Goal: Information Seeking & Learning: Learn about a topic

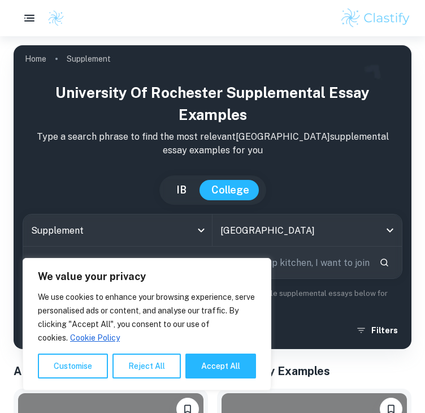
scroll to position [255, 0]
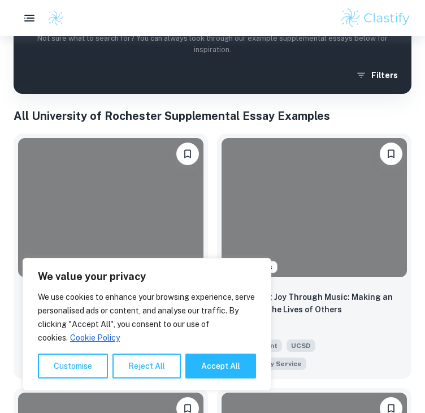
click at [121, 201] on div at bounding box center [110, 207] width 185 height 139
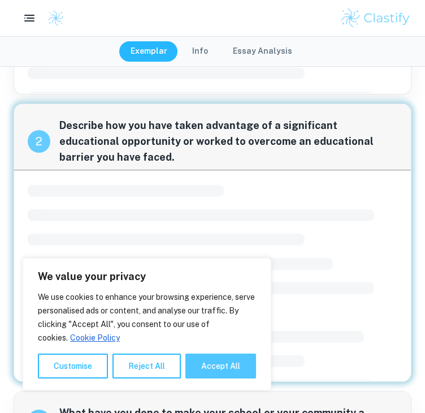
scroll to position [287, 0]
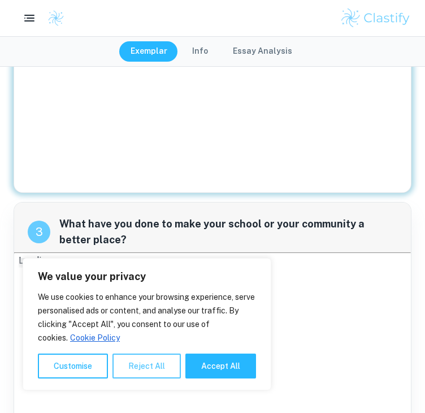
click at [118, 374] on button "Reject All" at bounding box center [147, 365] width 68 height 25
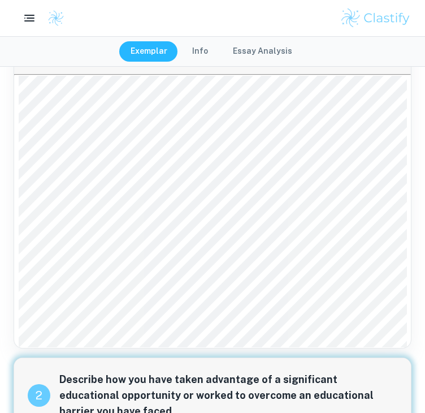
scroll to position [88, 0]
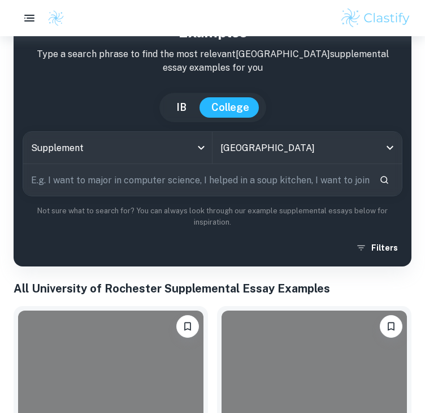
scroll to position [84, 0]
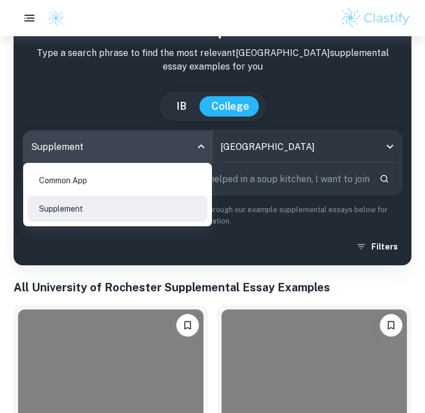
click at [165, 146] on body "We value your privacy We use cookies to enhance your browsing experience, serve…" at bounding box center [212, 159] width 425 height 413
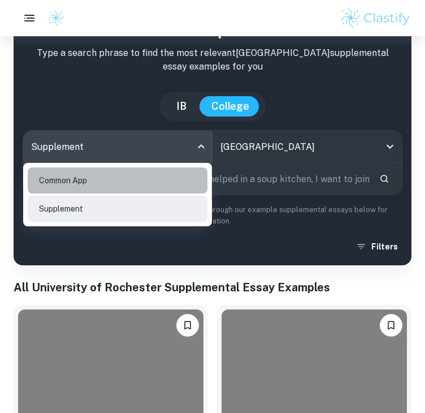
click at [141, 183] on li "Common App" at bounding box center [118, 180] width 180 height 26
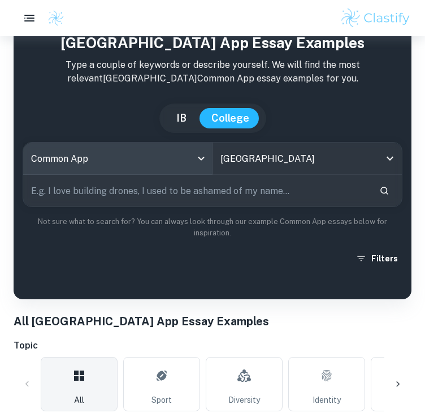
scroll to position [45, 0]
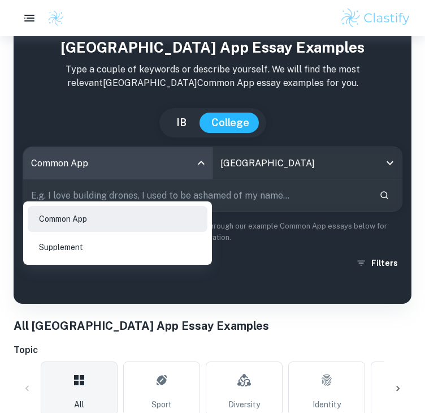
click at [113, 194] on body "We value your privacy We use cookies to enhance your browsing experience, serve…" at bounding box center [212, 197] width 425 height 413
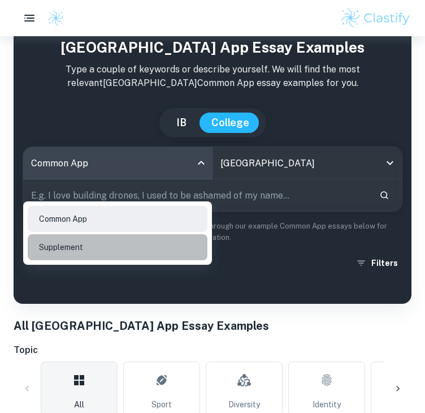
click at [105, 254] on li "Supplement" at bounding box center [118, 247] width 180 height 26
type input "supplement"
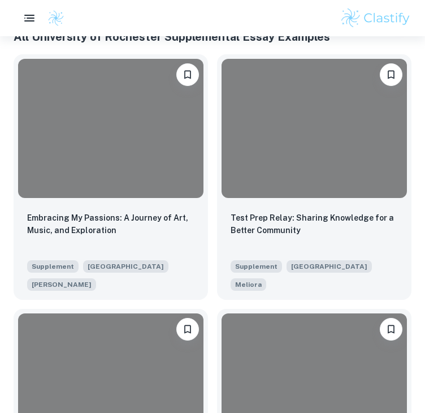
scroll to position [334, 0]
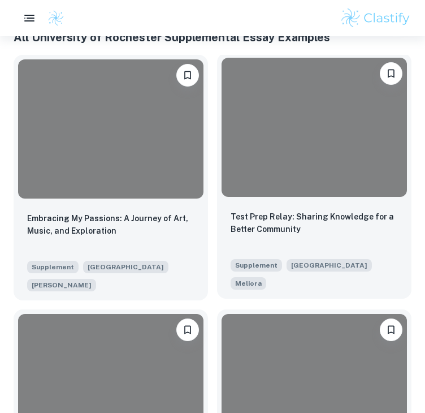
click at [257, 114] on div at bounding box center [314, 127] width 185 height 139
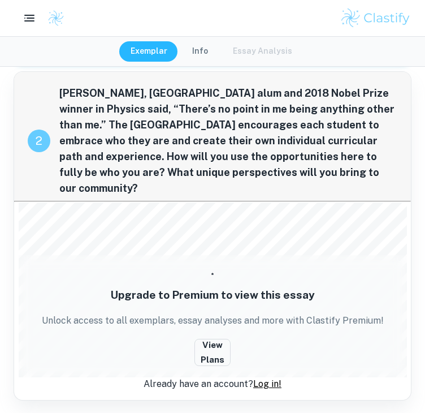
scroll to position [382, 0]
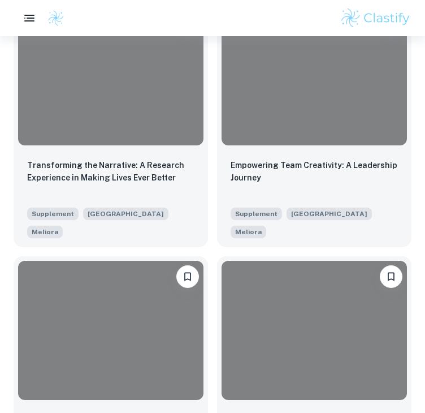
scroll to position [1404, 0]
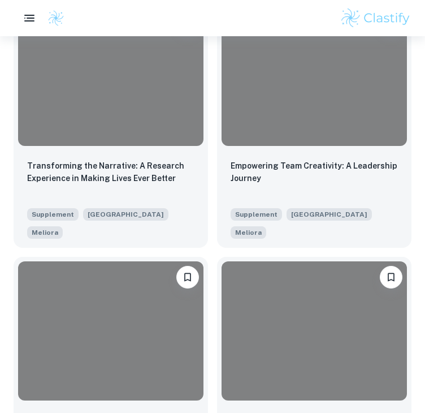
click at [154, 97] on div at bounding box center [110, 76] width 185 height 139
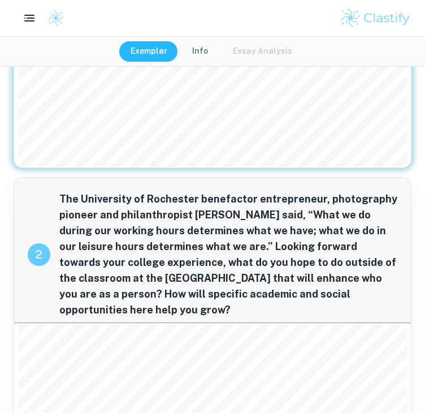
scroll to position [403, 0]
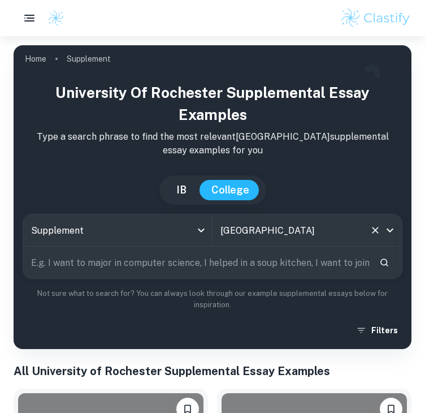
click at [268, 228] on input "[GEOGRAPHIC_DATA]" at bounding box center [292, 229] width 148 height 21
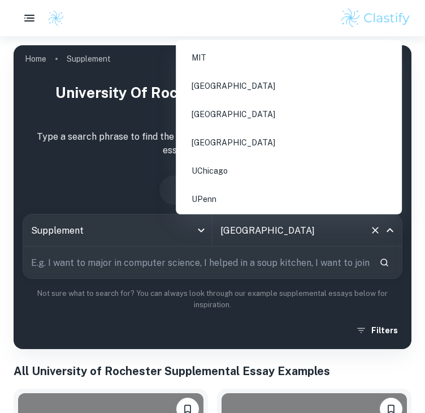
scroll to position [935, 0]
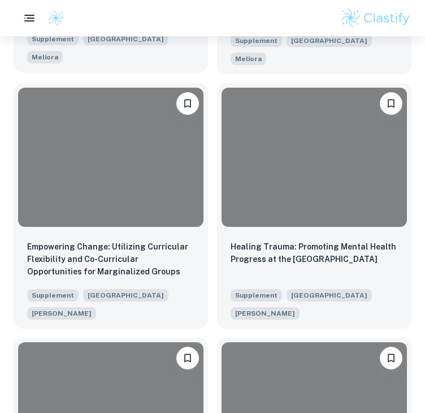
scroll to position [1579, 0]
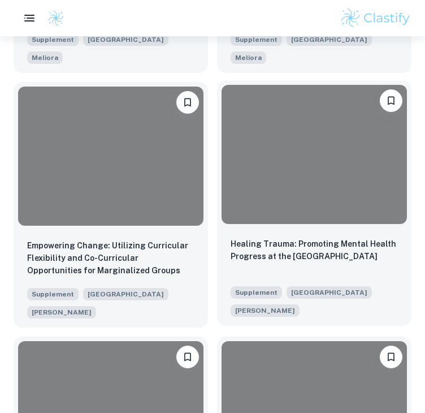
click at [270, 154] on div at bounding box center [314, 154] width 185 height 139
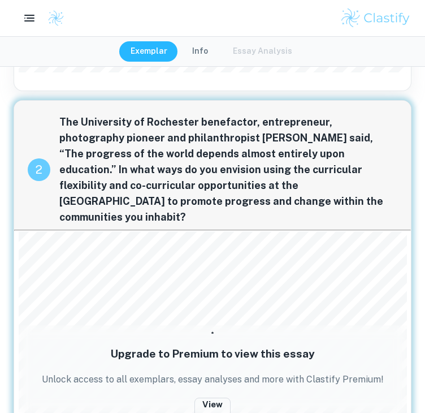
scroll to position [73, 0]
